Goal: Task Accomplishment & Management: Use online tool/utility

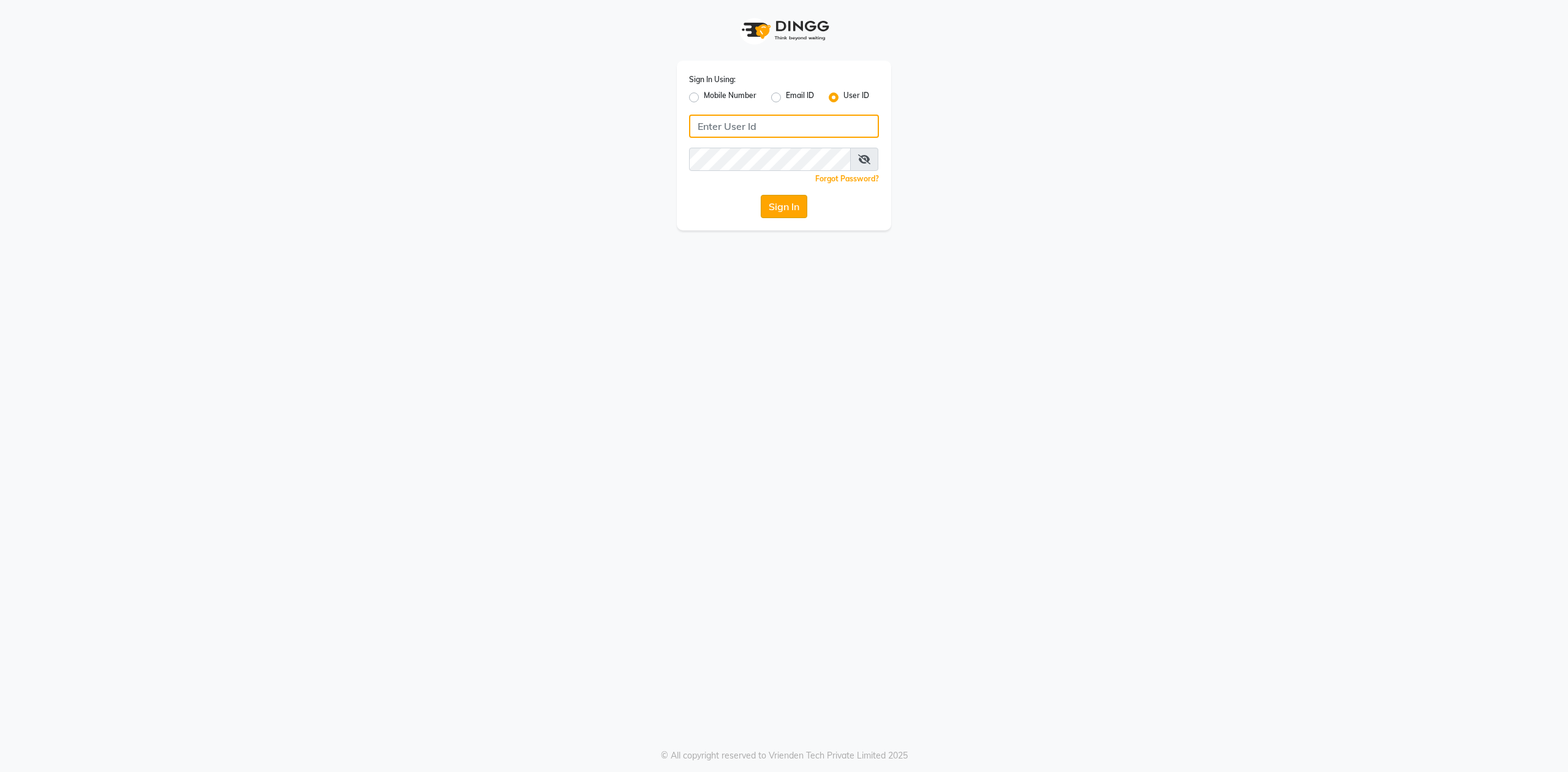
type input "bombay nail company"
click at [779, 207] on button "Sign In" at bounding box center [784, 206] width 46 height 24
click at [779, 206] on div "Sign In" at bounding box center [784, 206] width 190 height 24
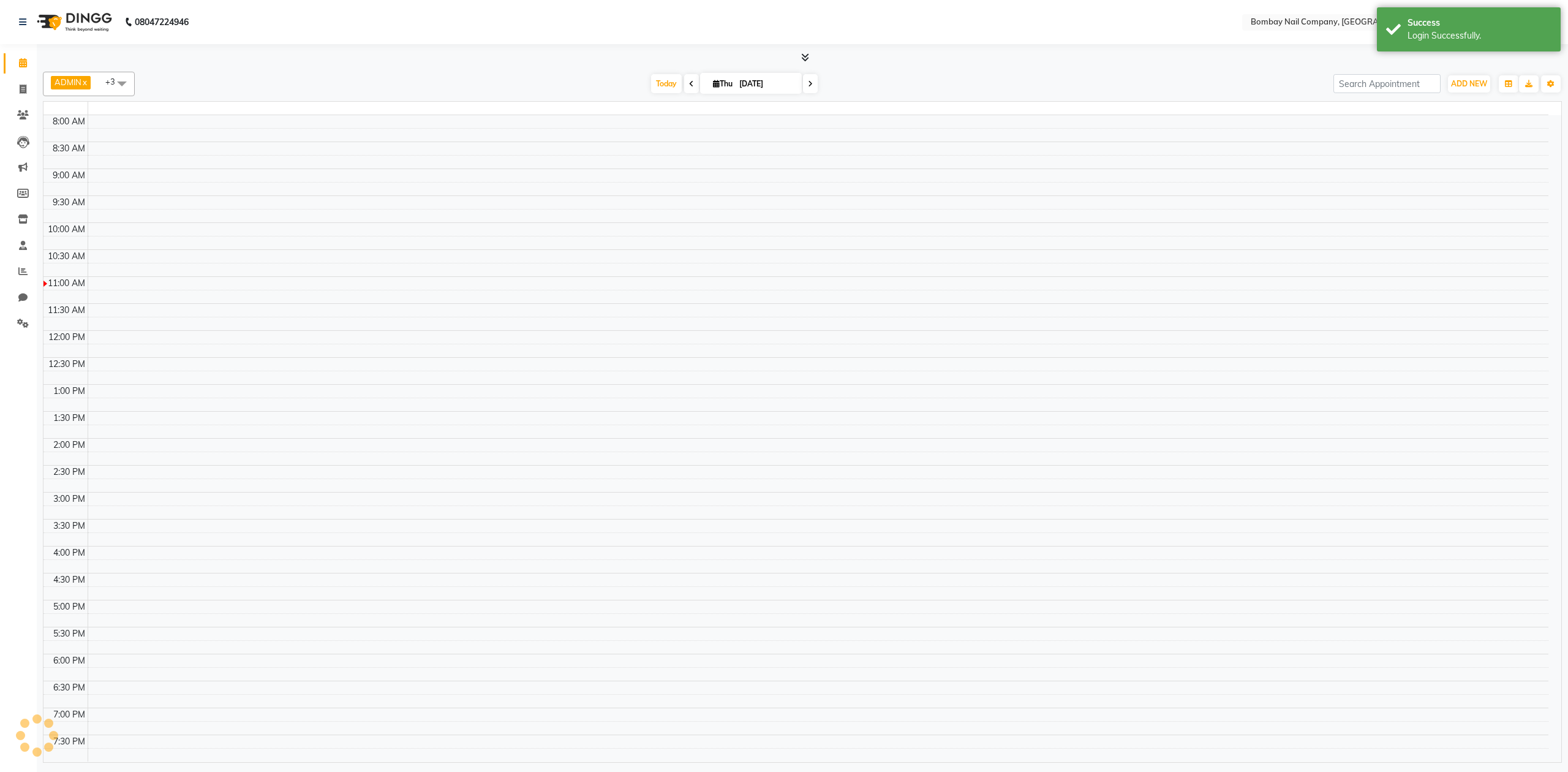
select select "en"
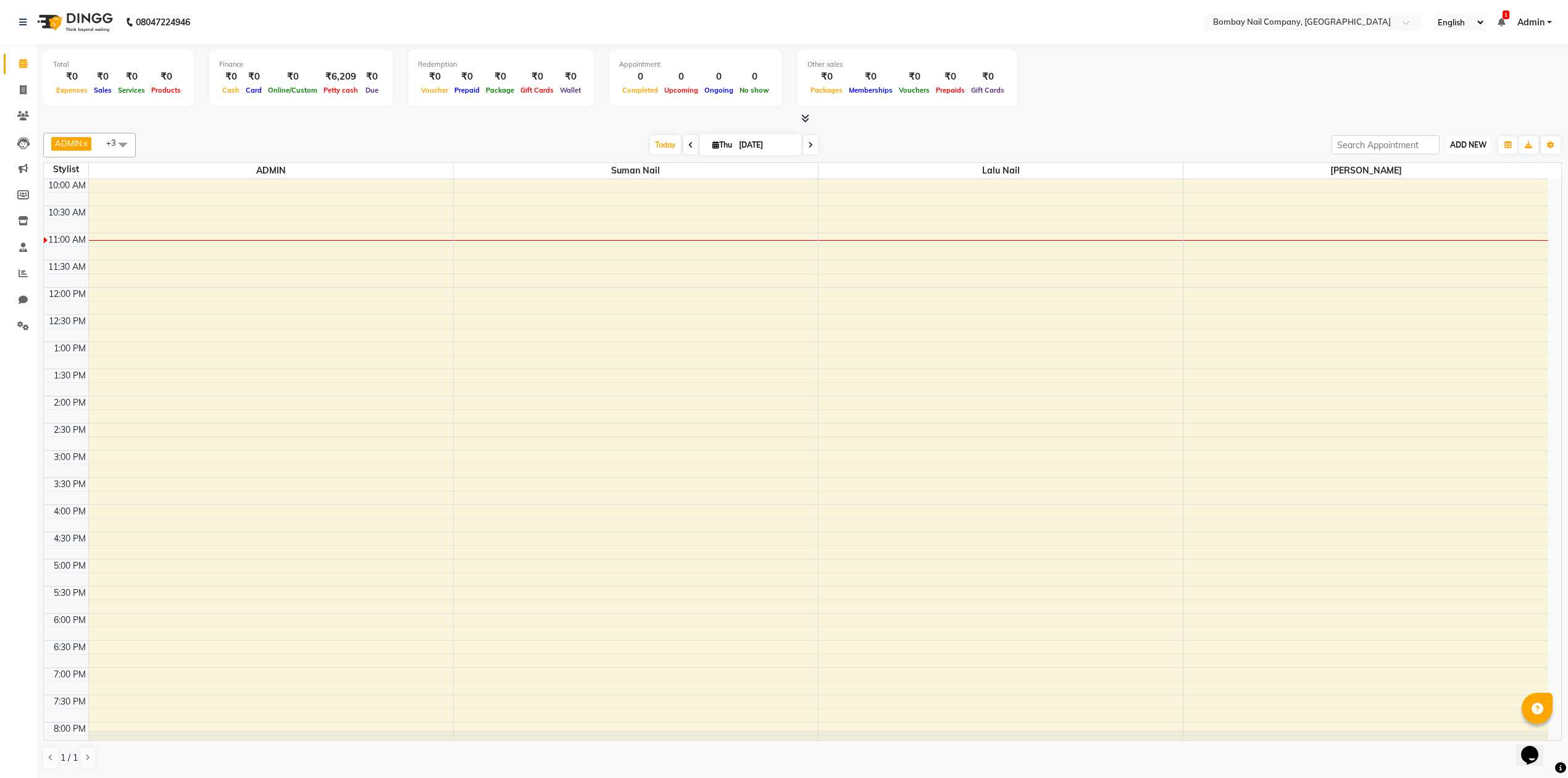
click at [1472, 141] on span "ADD NEW" at bounding box center [1468, 144] width 36 height 9
click at [1428, 216] on link "Add Attendance" at bounding box center [1440, 217] width 98 height 16
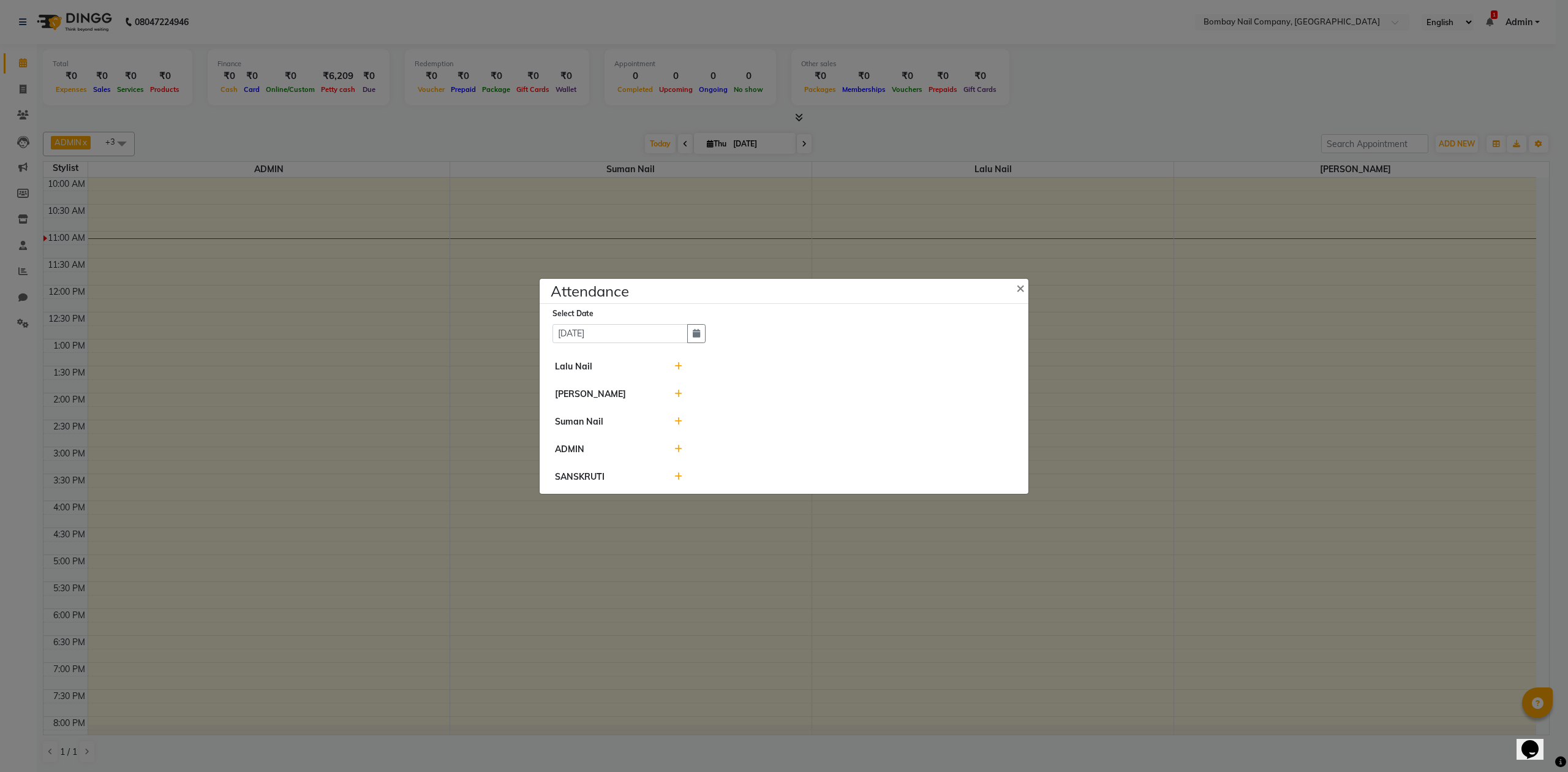
click at [678, 363] on icon at bounding box center [678, 366] width 8 height 8
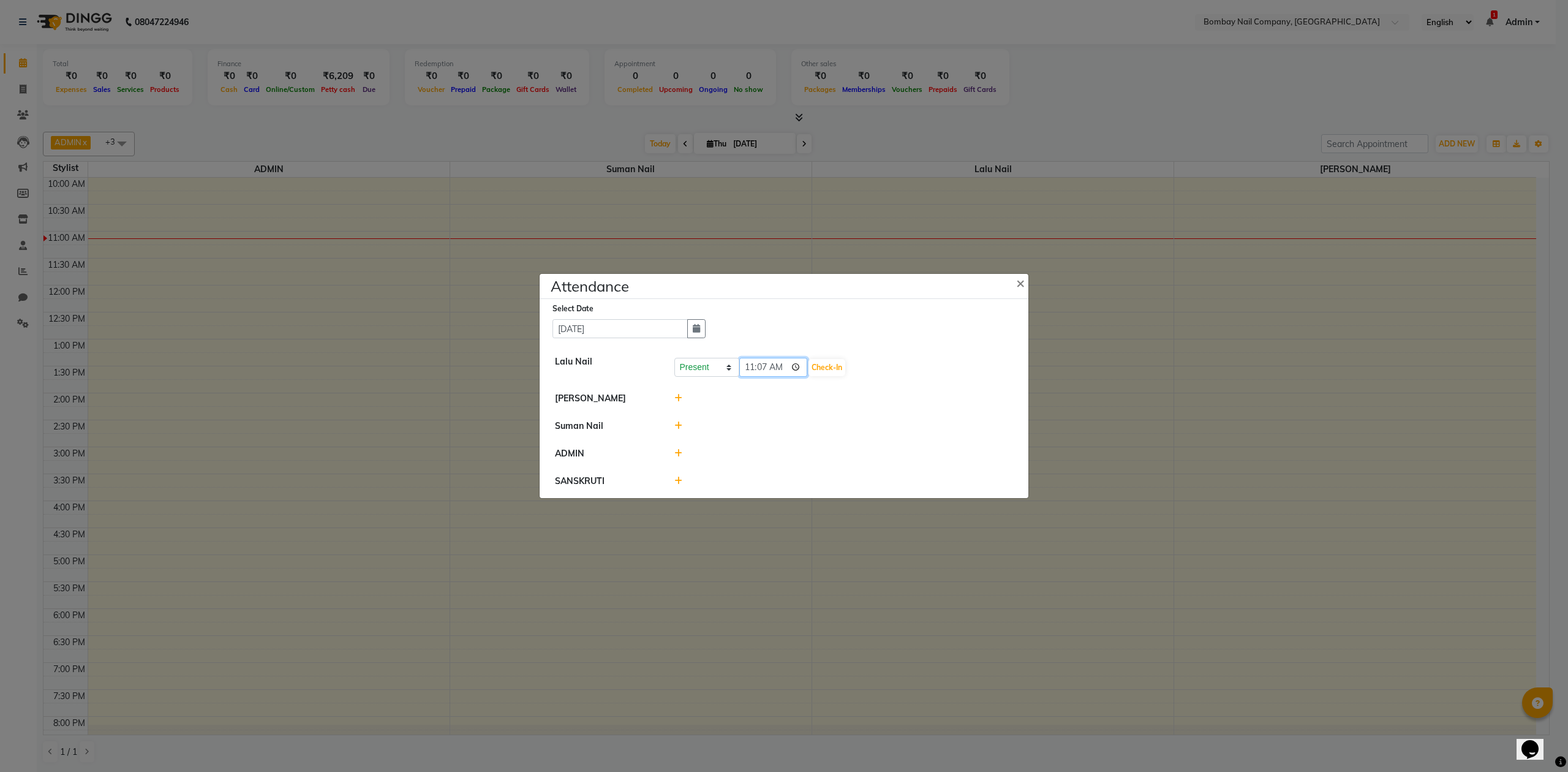
click at [775, 363] on input "11:07" at bounding box center [773, 367] width 69 height 19
click at [809, 366] on button "Check-In" at bounding box center [827, 367] width 37 height 17
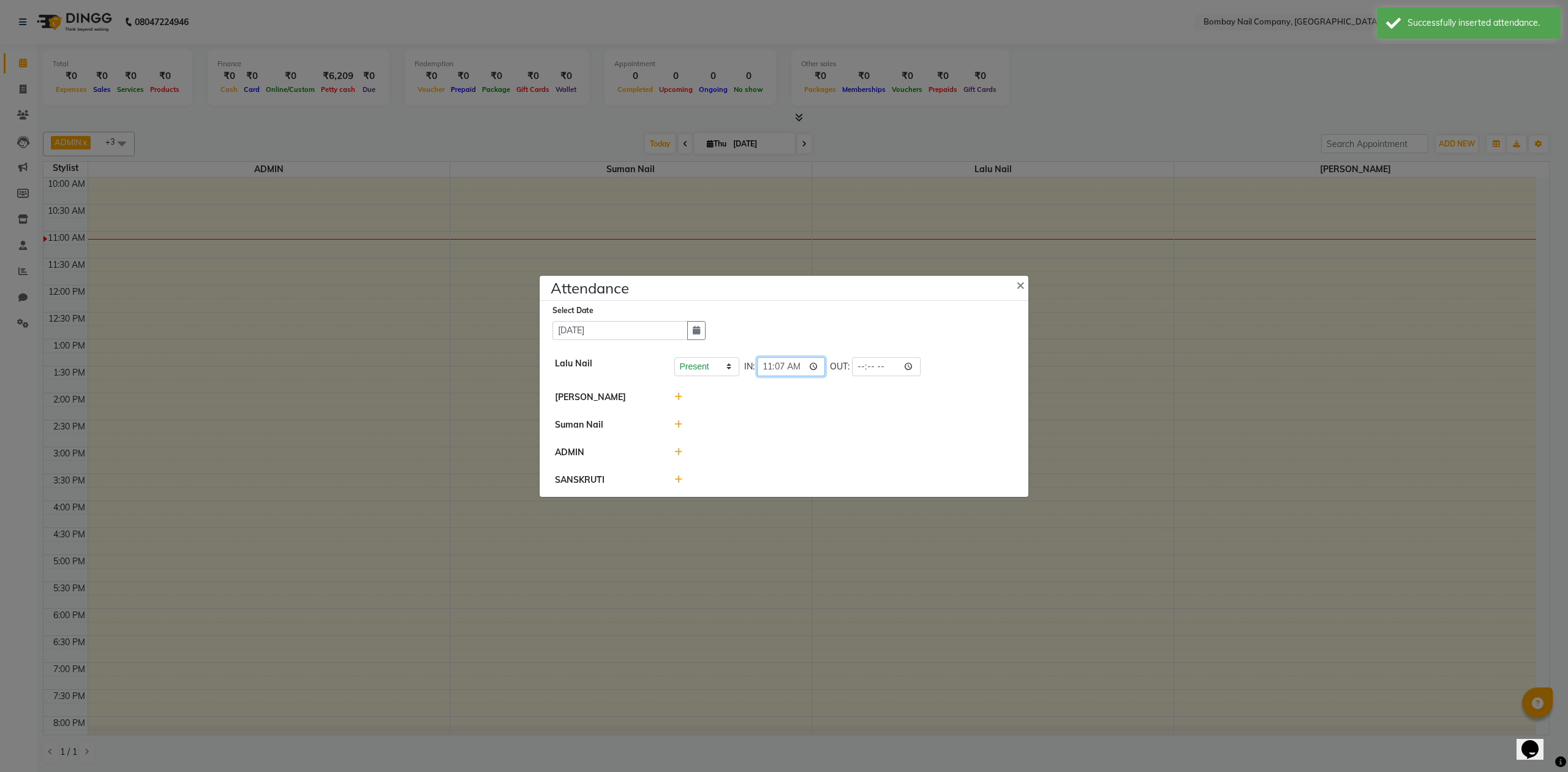
click at [797, 364] on input "11:07" at bounding box center [791, 366] width 69 height 19
type input "11:00"
click at [876, 361] on input "time" at bounding box center [886, 366] width 69 height 19
click at [831, 363] on span "OUT:" at bounding box center [840, 366] width 19 height 13
click at [830, 366] on span "OUT:" at bounding box center [840, 366] width 19 height 13
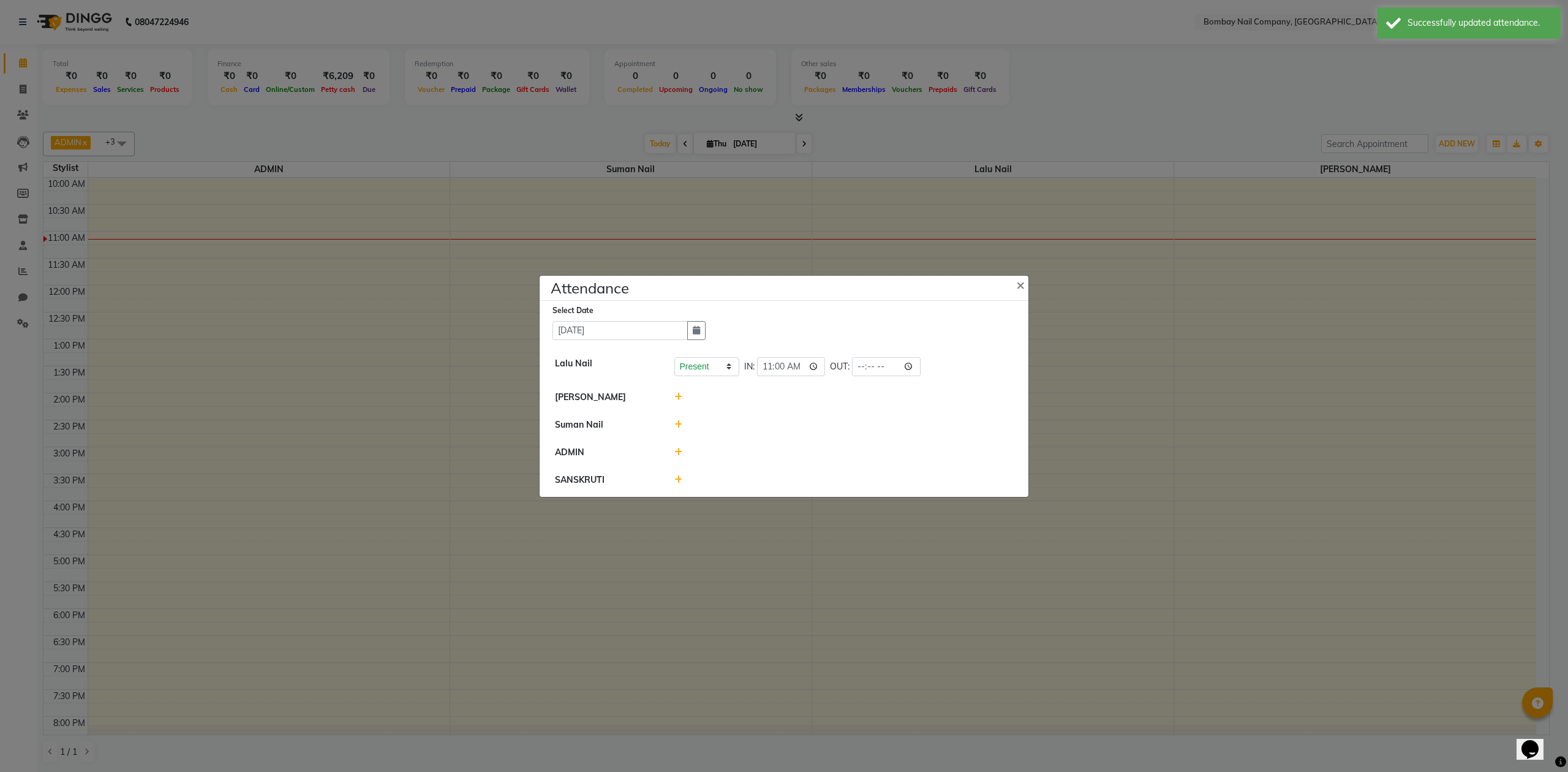
click at [677, 395] on icon at bounding box center [678, 397] width 8 height 8
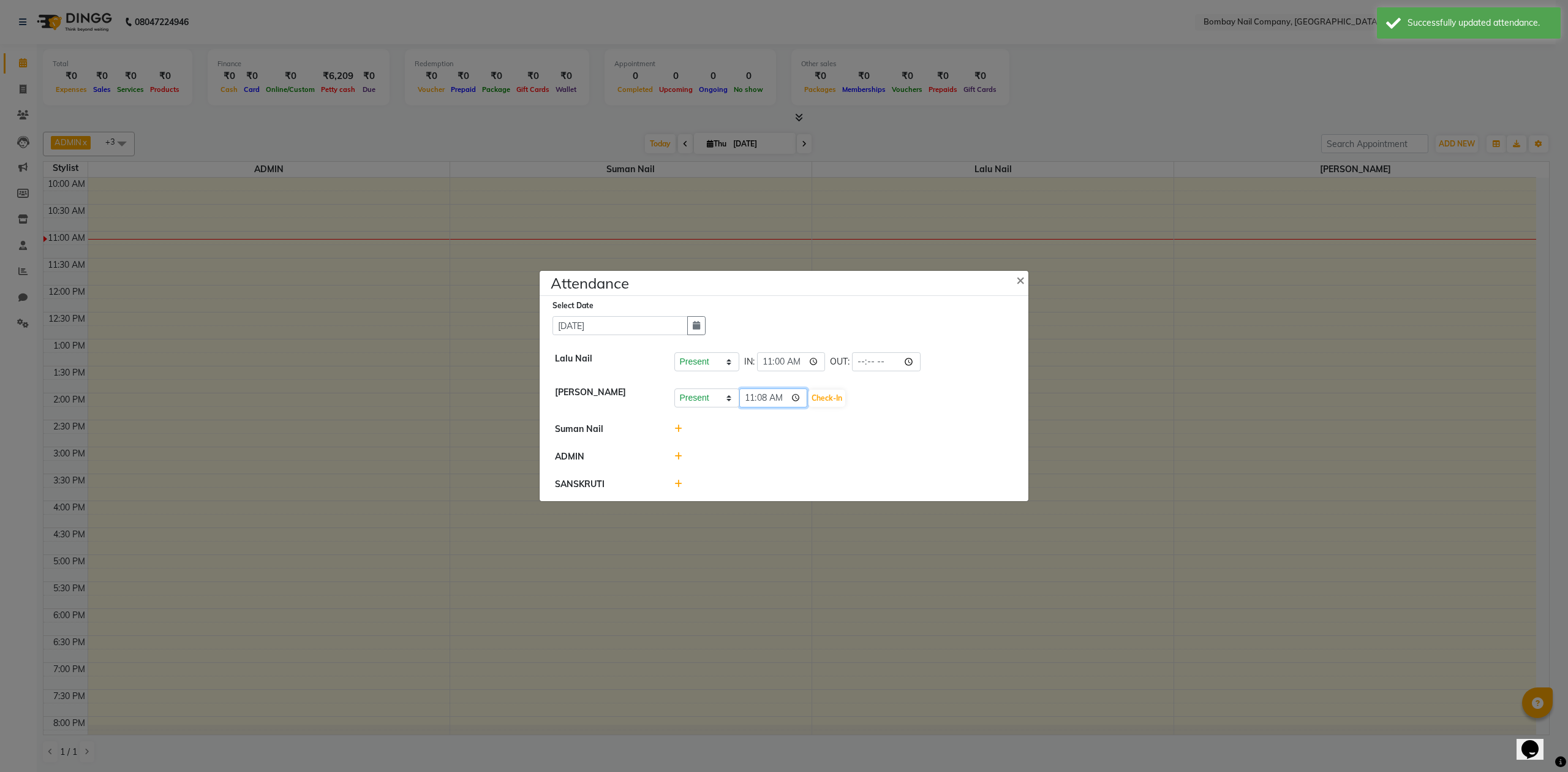
click at [778, 397] on input "11:08" at bounding box center [773, 397] width 69 height 19
type input "11:00"
click at [815, 397] on button "Check-In" at bounding box center [827, 398] width 37 height 17
click at [676, 425] on icon at bounding box center [678, 427] width 8 height 8
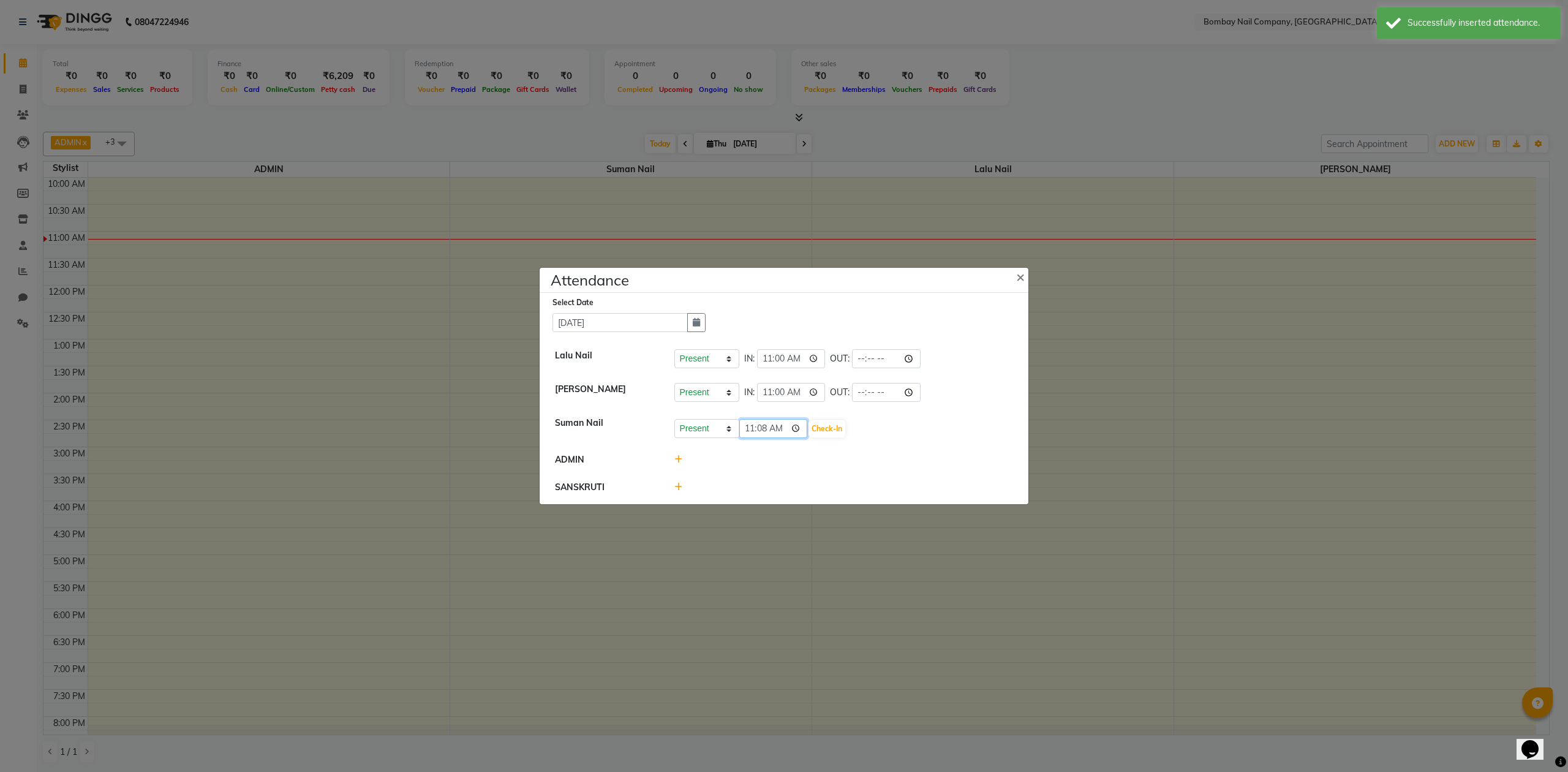
click at [784, 427] on input "11:08" at bounding box center [773, 428] width 69 height 19
type input "11:00"
click at [814, 425] on button "Check-In" at bounding box center [827, 429] width 37 height 17
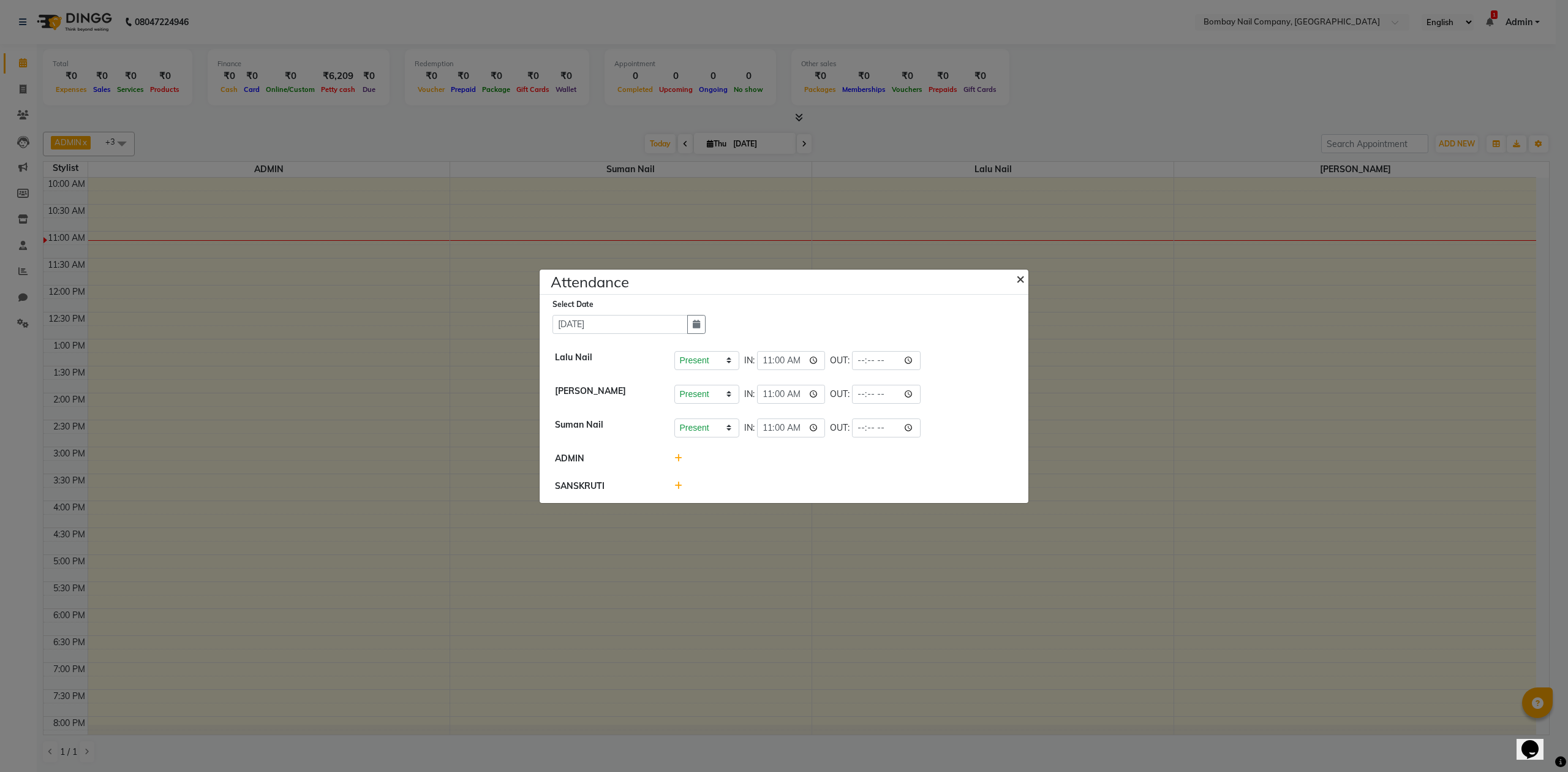
click at [1019, 273] on span "×" at bounding box center [1020, 278] width 8 height 19
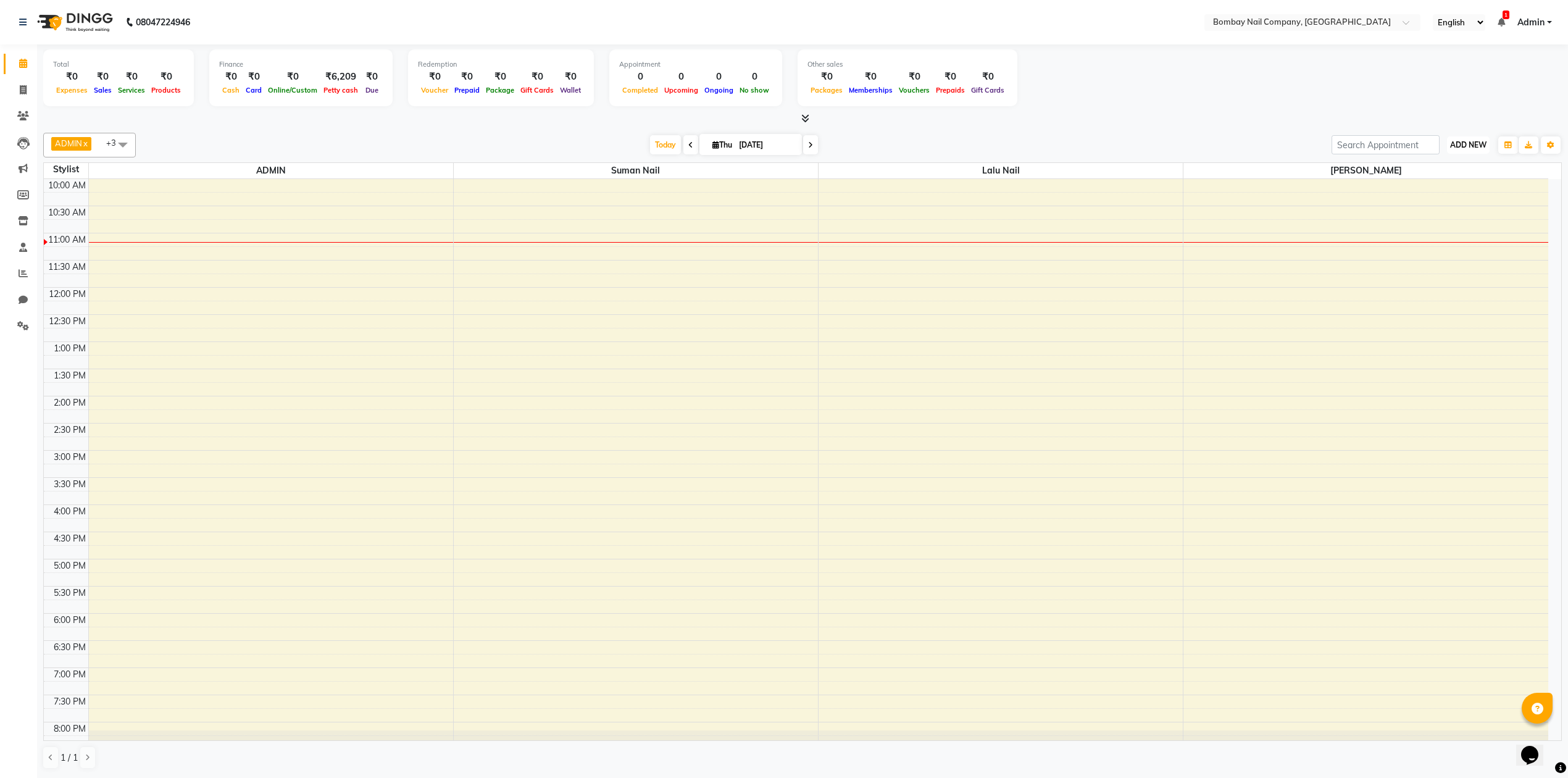
click at [1468, 141] on span "ADD NEW" at bounding box center [1468, 144] width 36 height 9
click at [1449, 213] on link "Add Attendance" at bounding box center [1440, 217] width 98 height 16
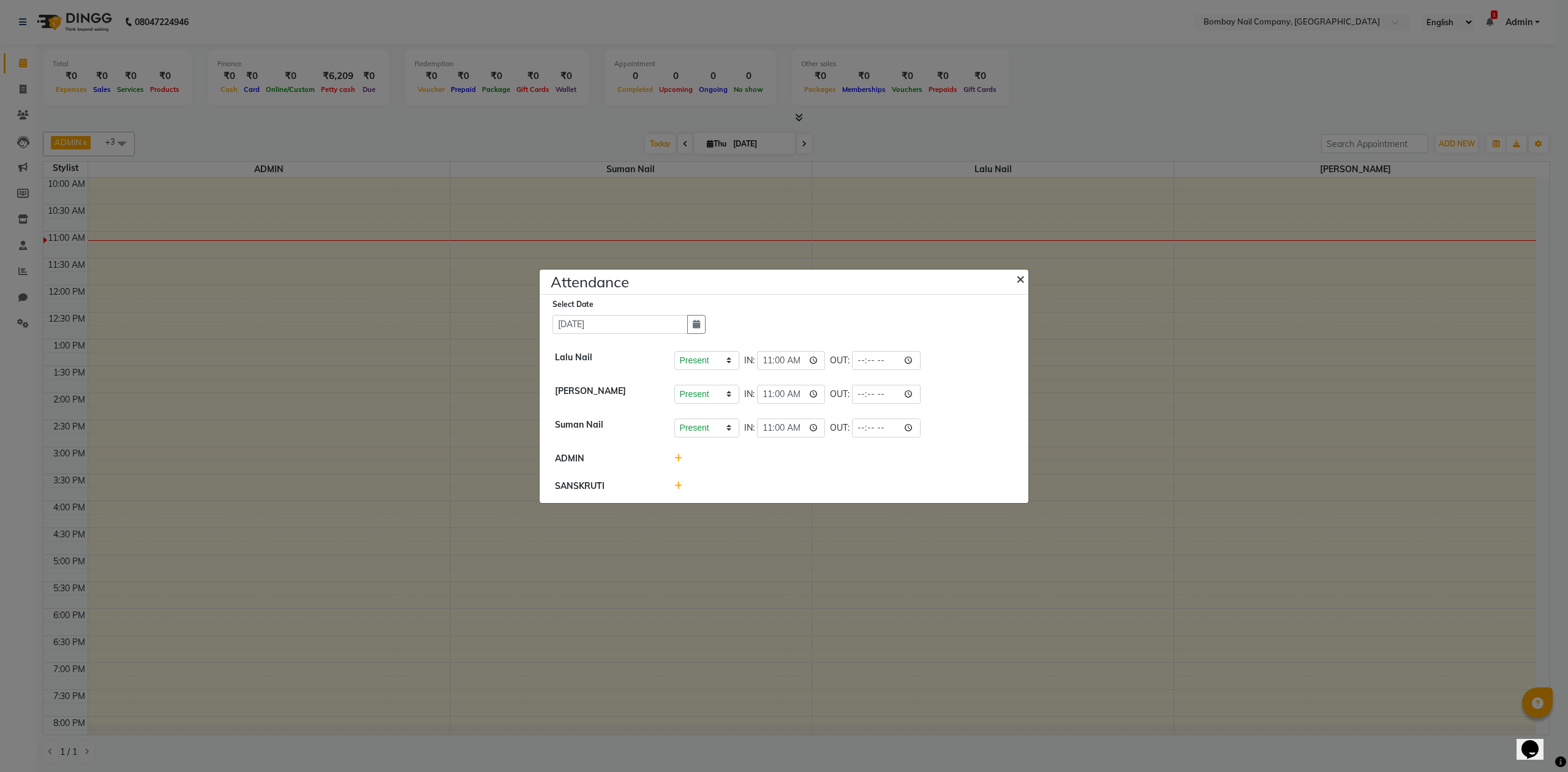
click at [1018, 276] on span "×" at bounding box center [1020, 278] width 8 height 19
